Goal: Task Accomplishment & Management: Use online tool/utility

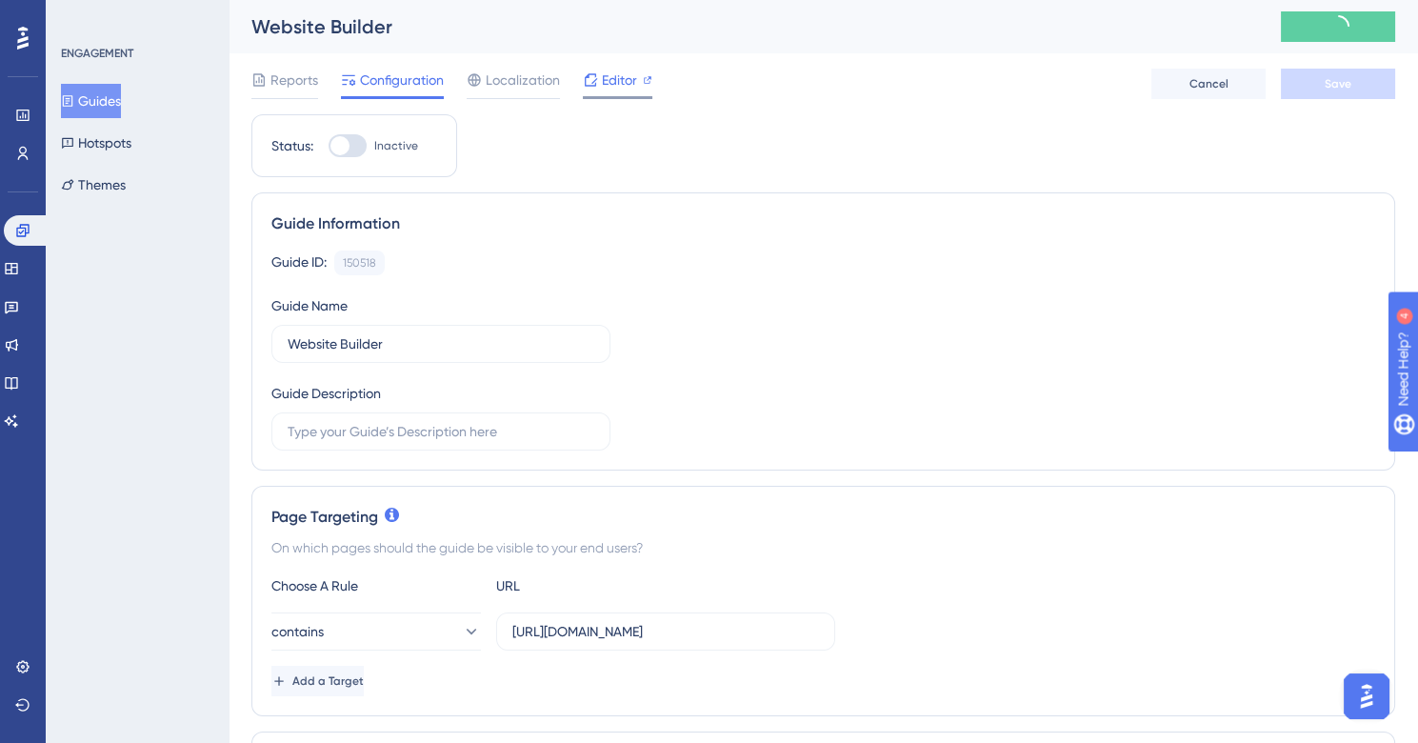
click at [635, 82] on span "Editor" at bounding box center [619, 80] width 35 height 23
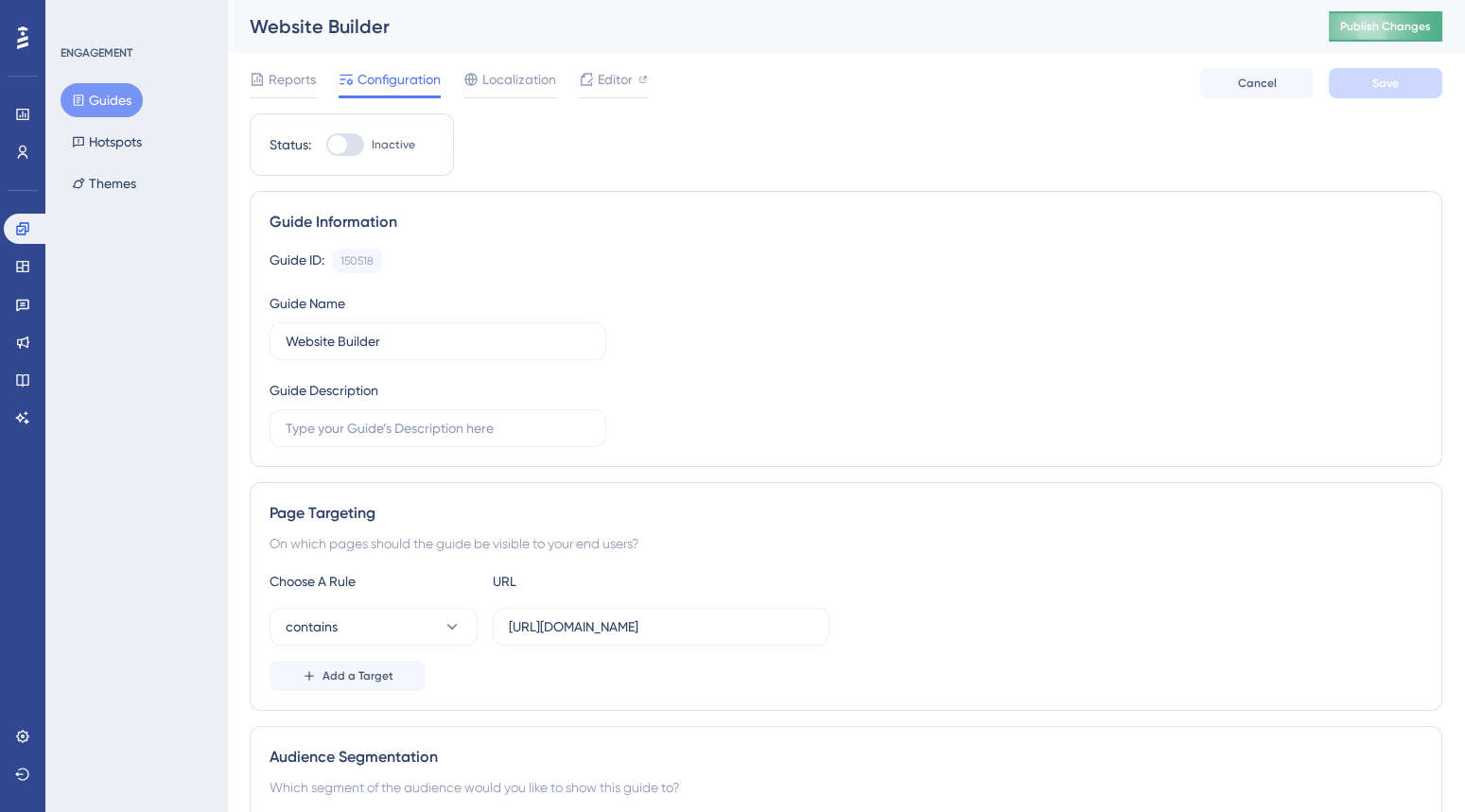
click at [1369, 19] on span "Publish Changes" at bounding box center [1385, 26] width 90 height 15
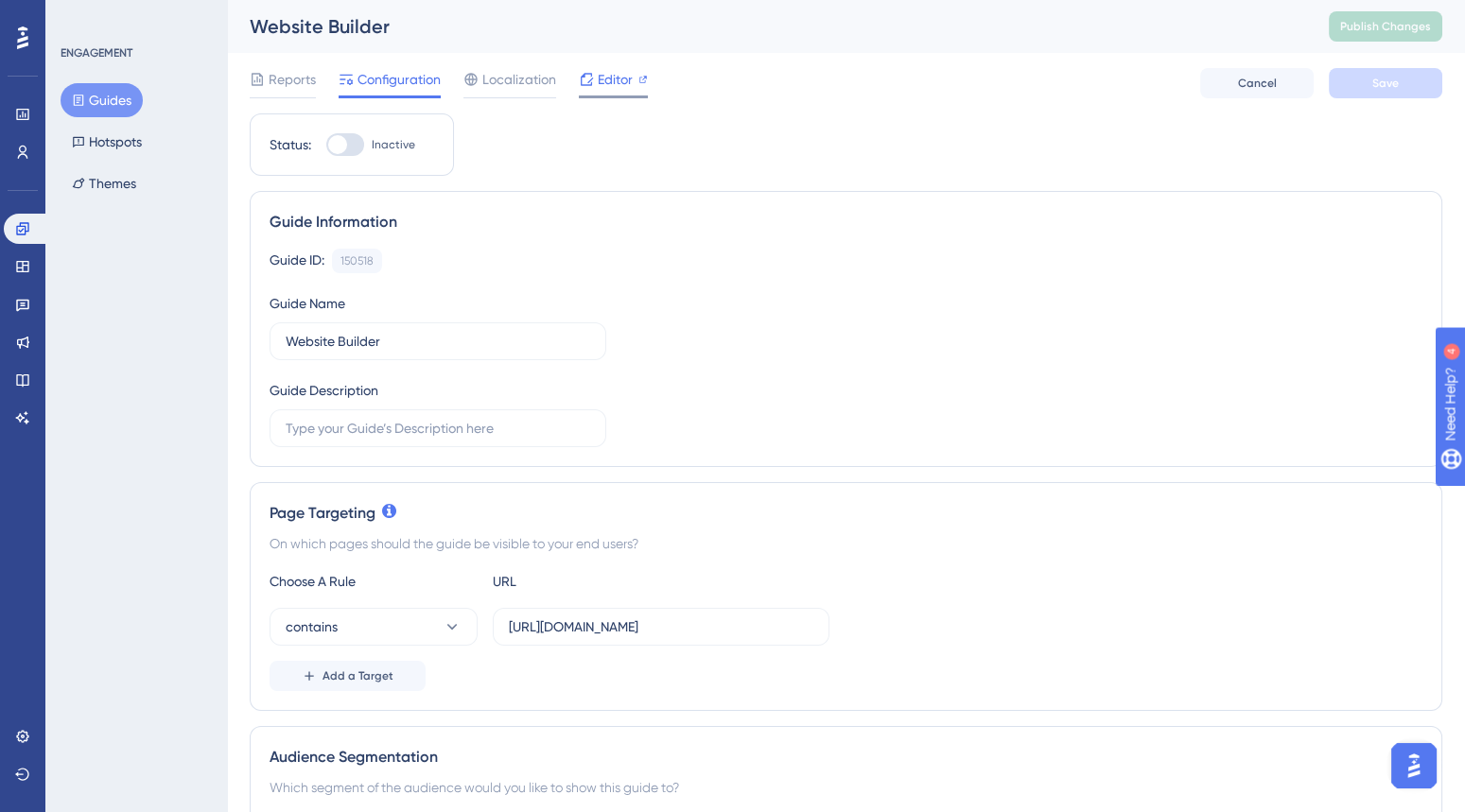
click at [594, 80] on div "Editor" at bounding box center [614, 79] width 70 height 23
click at [1335, 26] on button "Publish Changes" at bounding box center [1386, 26] width 113 height 30
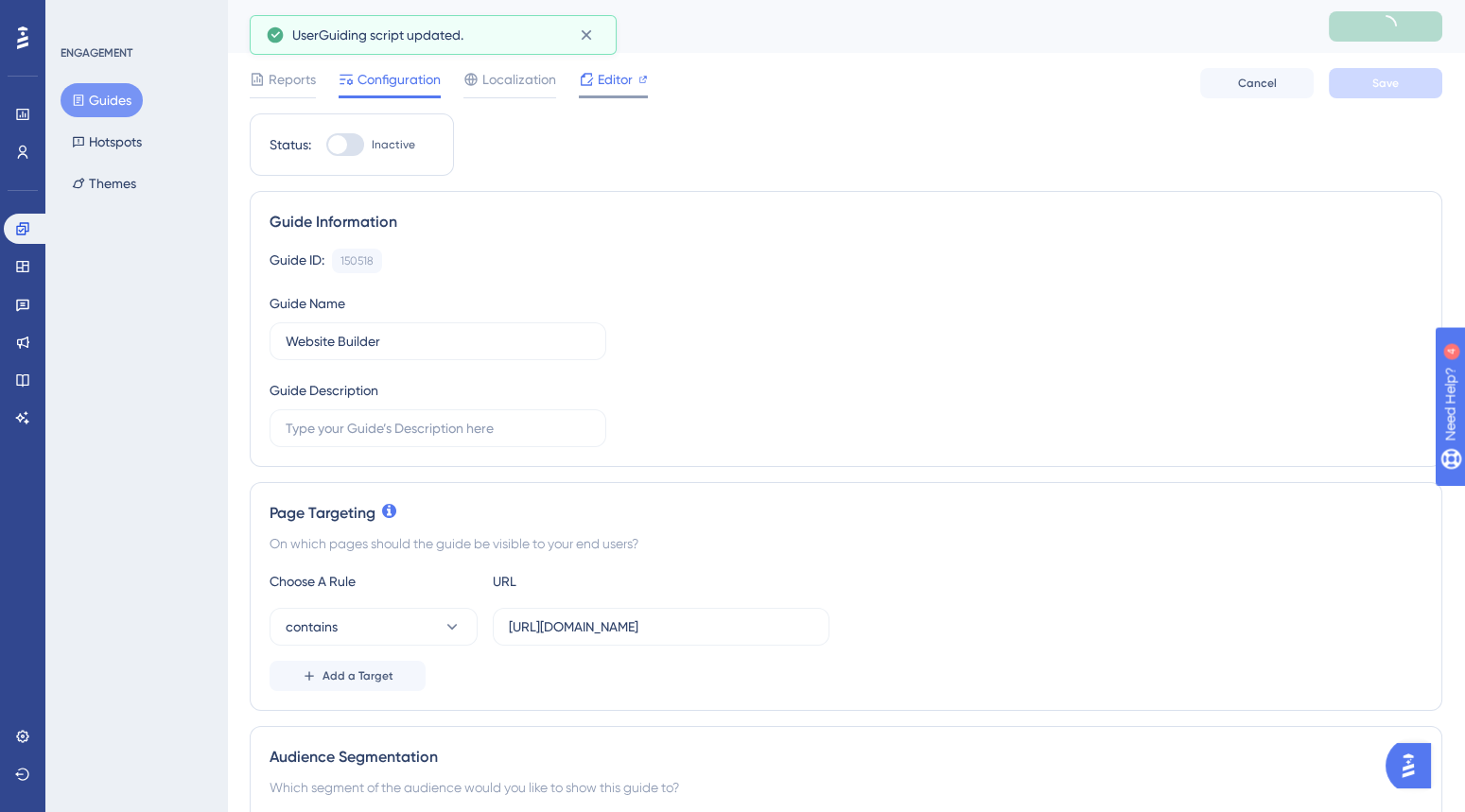
click at [613, 84] on span "Editor" at bounding box center [615, 79] width 35 height 23
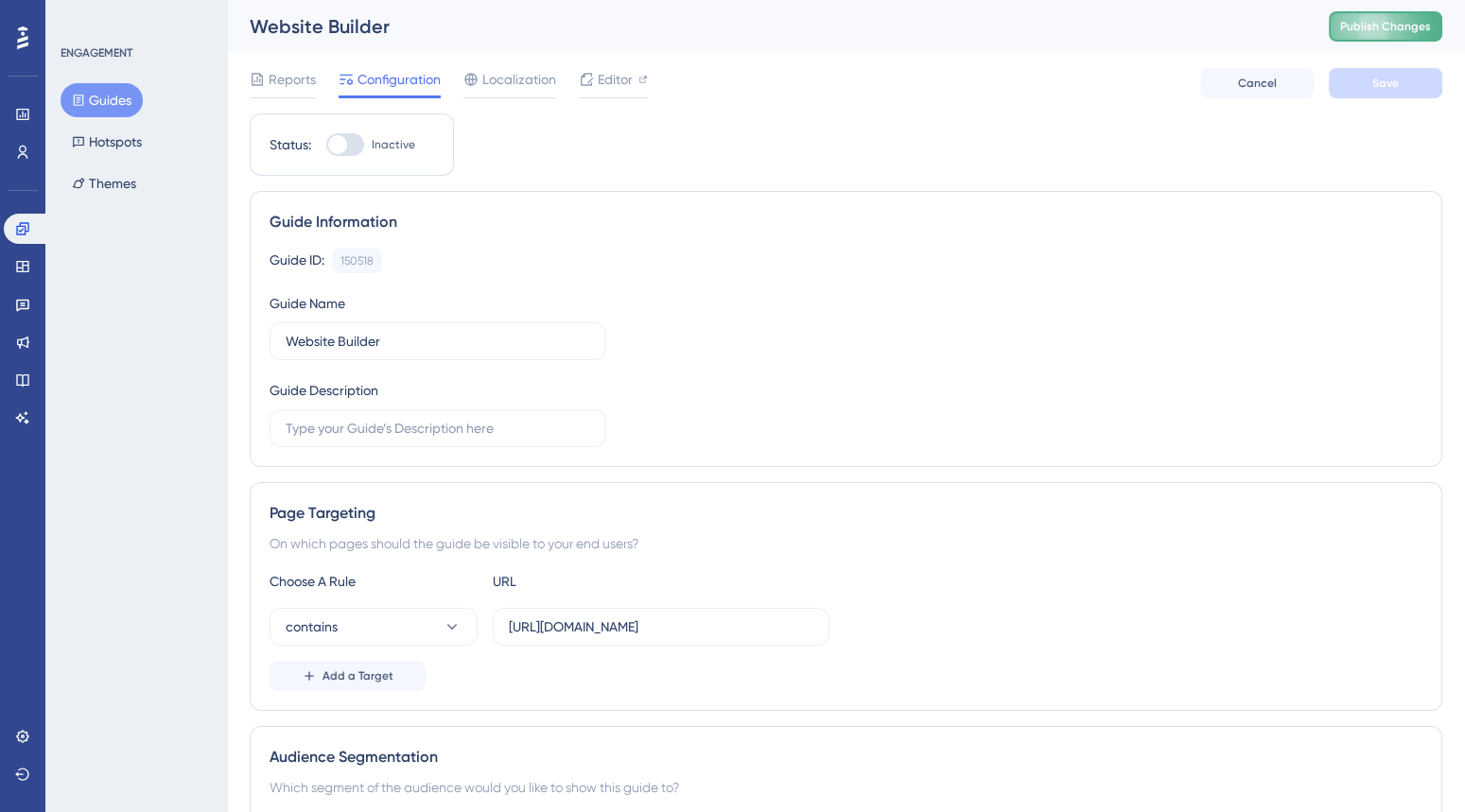
click at [1343, 39] on button "Publish Changes" at bounding box center [1386, 26] width 113 height 30
